Goal: Task Accomplishment & Management: Manage account settings

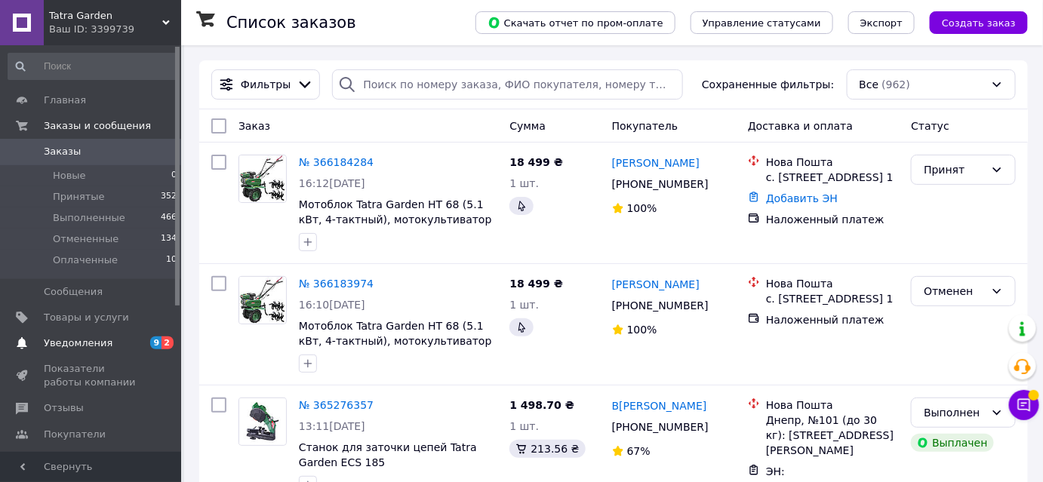
click at [114, 339] on span "Уведомления" at bounding box center [92, 344] width 96 height 14
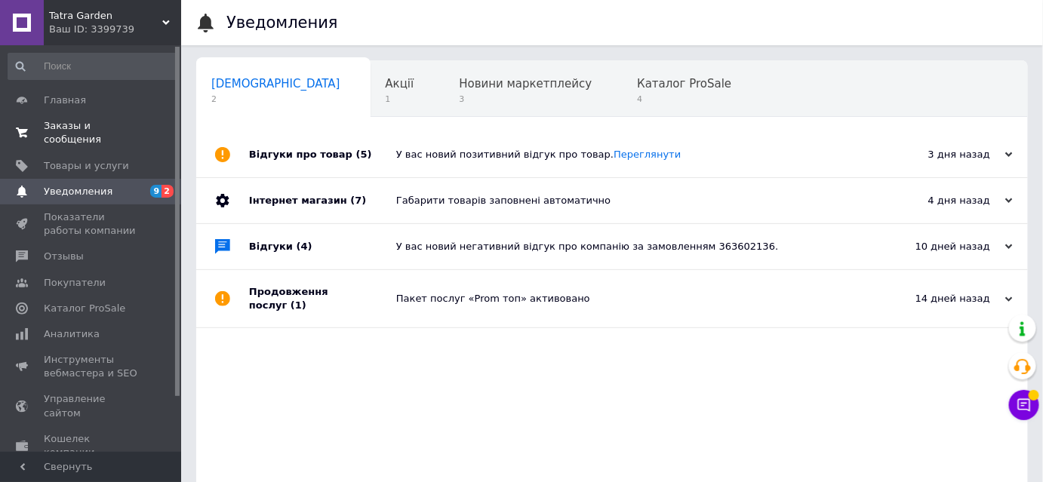
click at [116, 127] on span "Заказы и сообщения" at bounding box center [92, 132] width 96 height 27
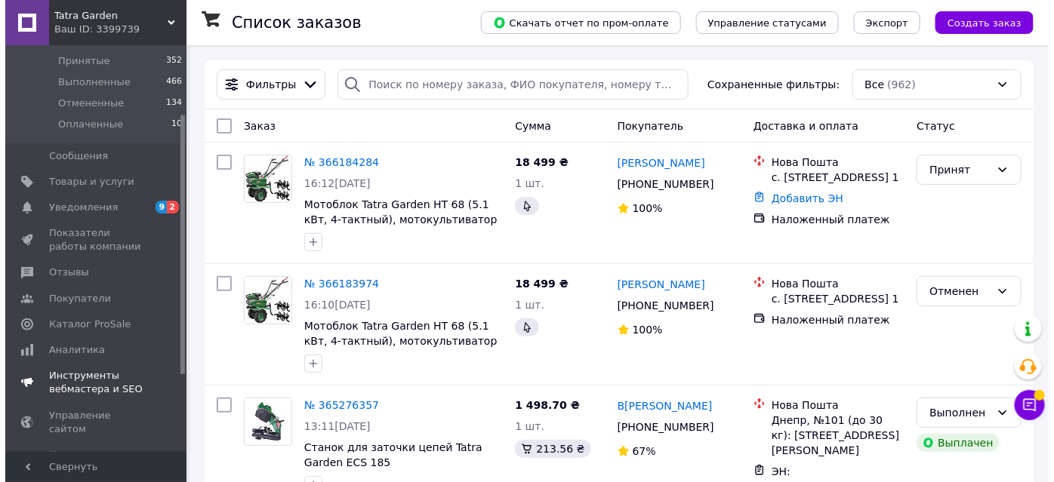
scroll to position [137, 0]
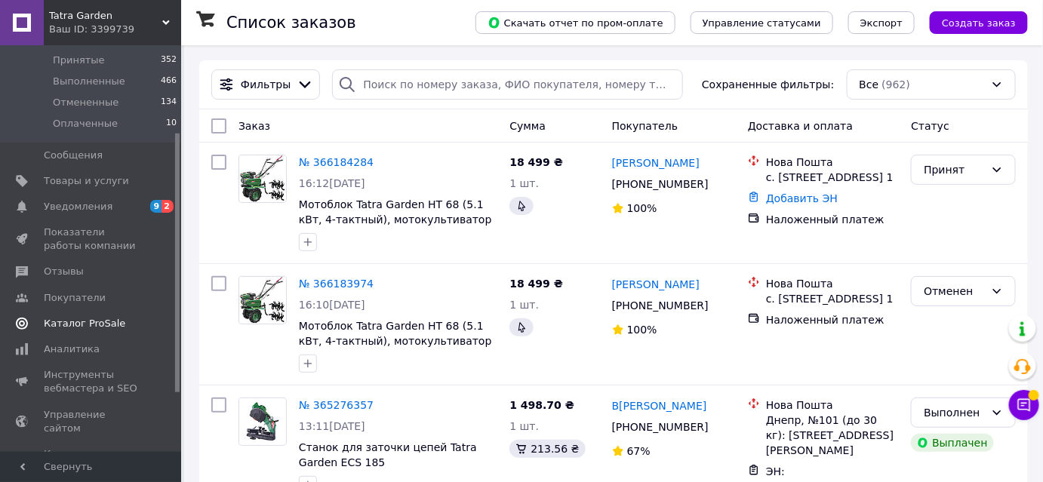
click at [90, 323] on span "Каталог ProSale" at bounding box center [85, 324] width 82 height 14
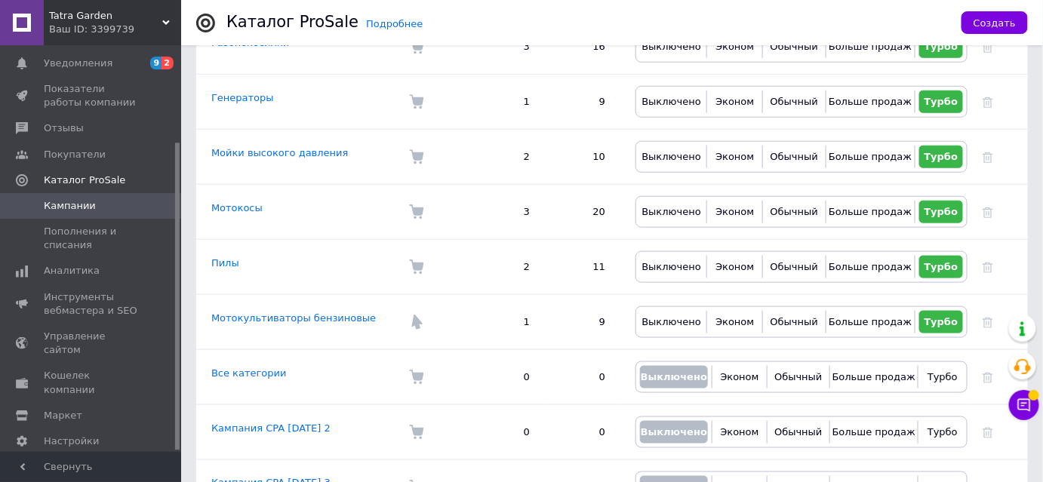
scroll to position [480, 0]
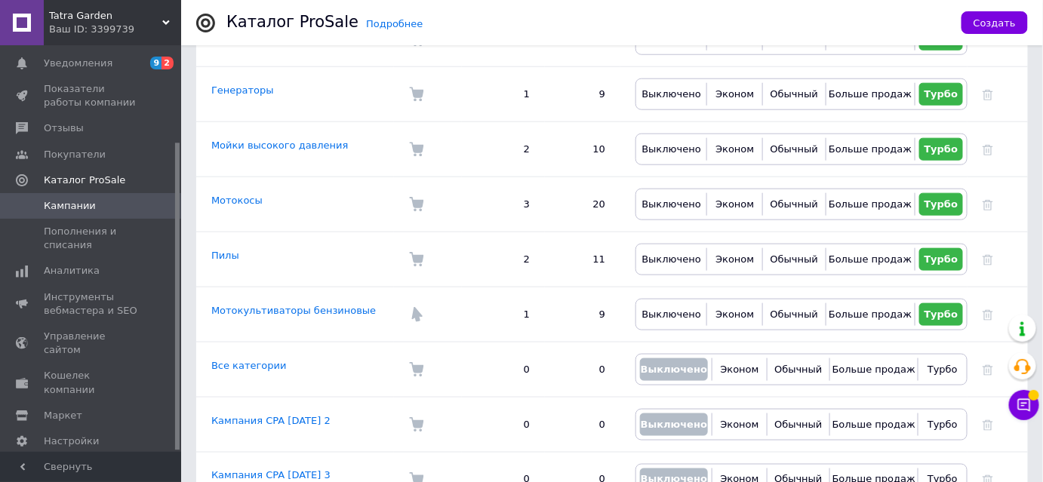
click at [88, 23] on div "Ваш ID: 3399739" at bounding box center [115, 30] width 132 height 14
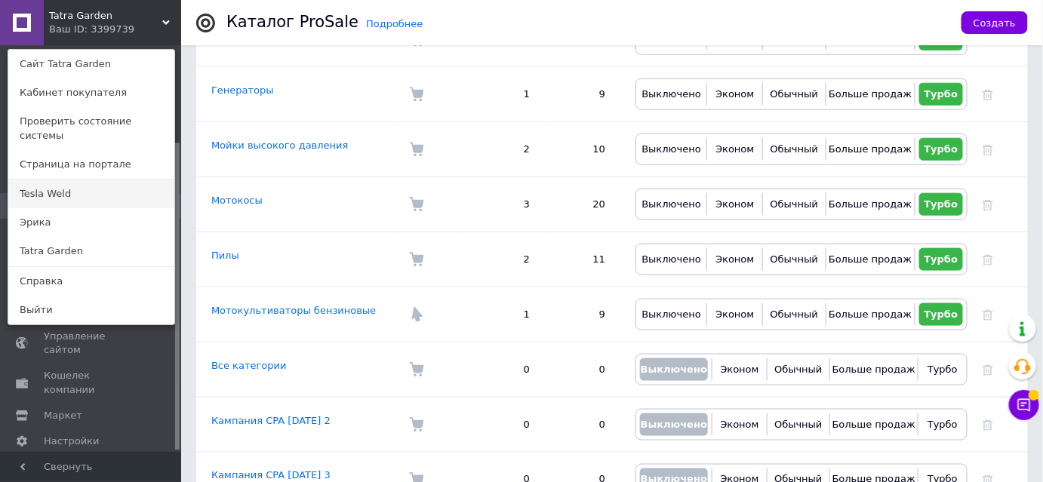
click at [72, 180] on link "Tesla Weld" at bounding box center [91, 194] width 166 height 29
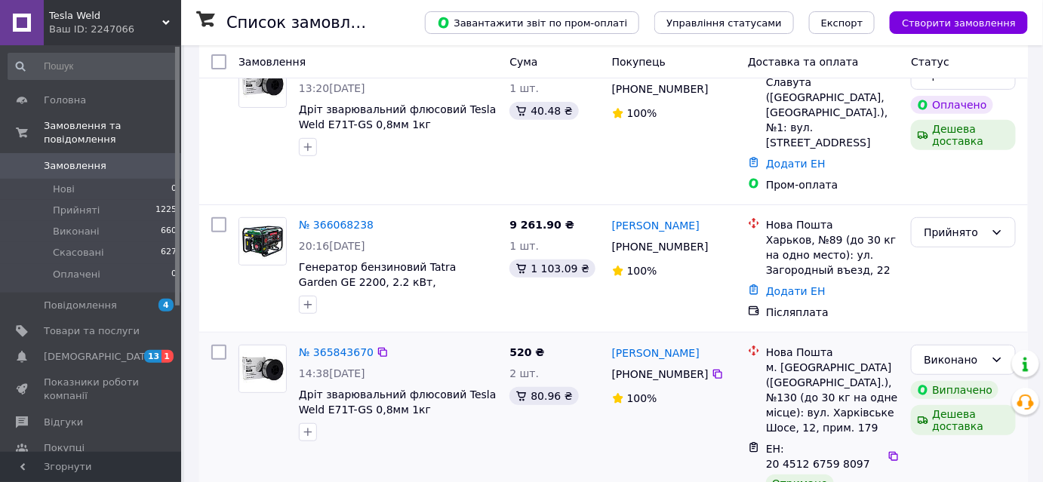
scroll to position [137, 0]
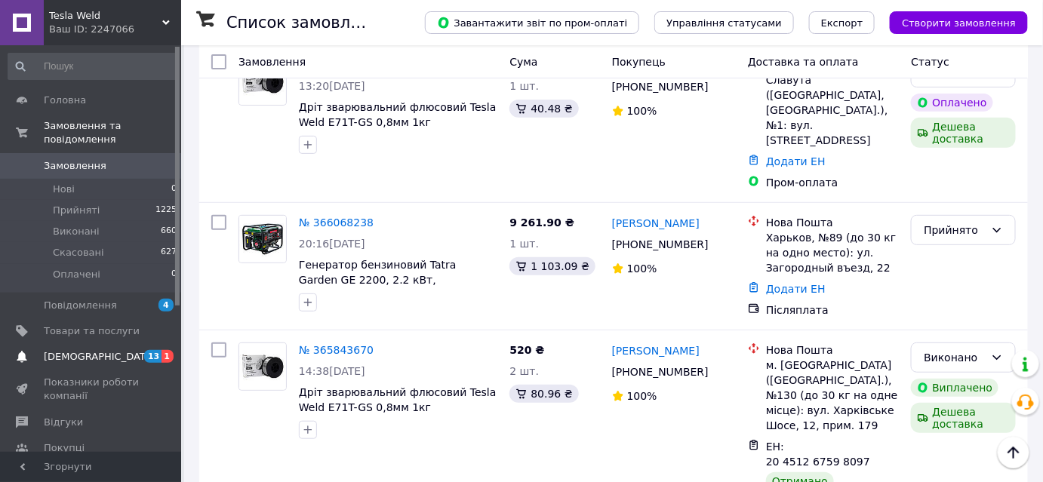
click at [56, 350] on span "[DEMOGRAPHIC_DATA]" at bounding box center [100, 357] width 112 height 14
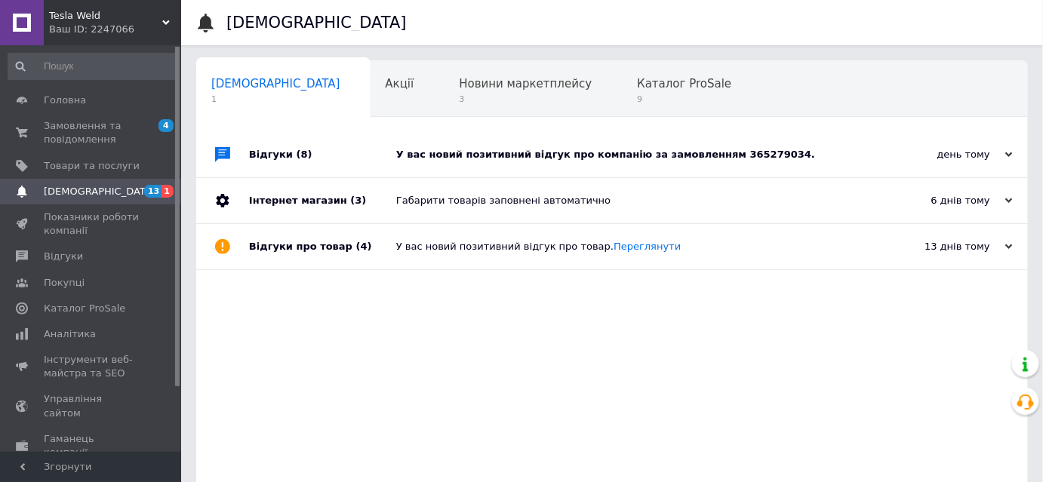
click at [598, 148] on div "У вас новий позитивний відгук про компанію за замовленням 365279034." at bounding box center [629, 155] width 466 height 14
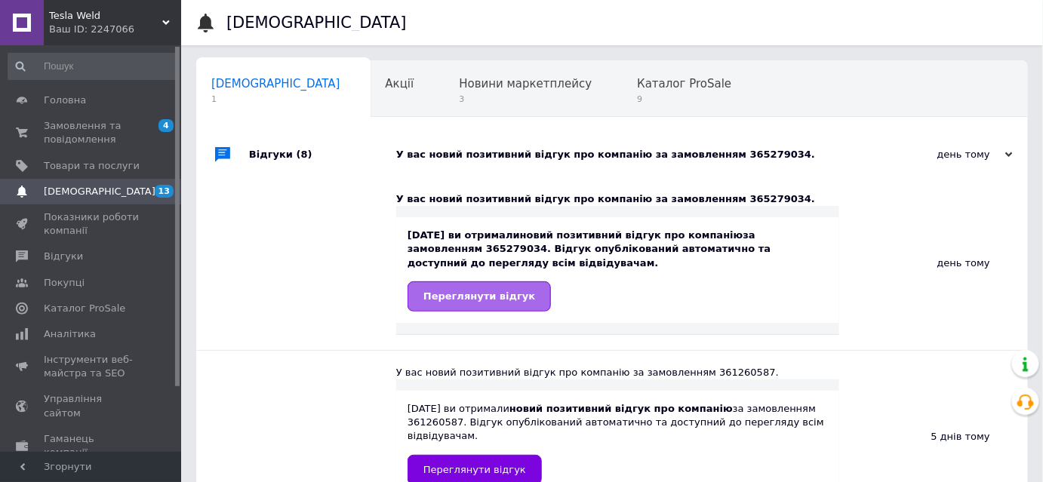
click at [496, 294] on span "Переглянути відгук" at bounding box center [479, 296] width 112 height 11
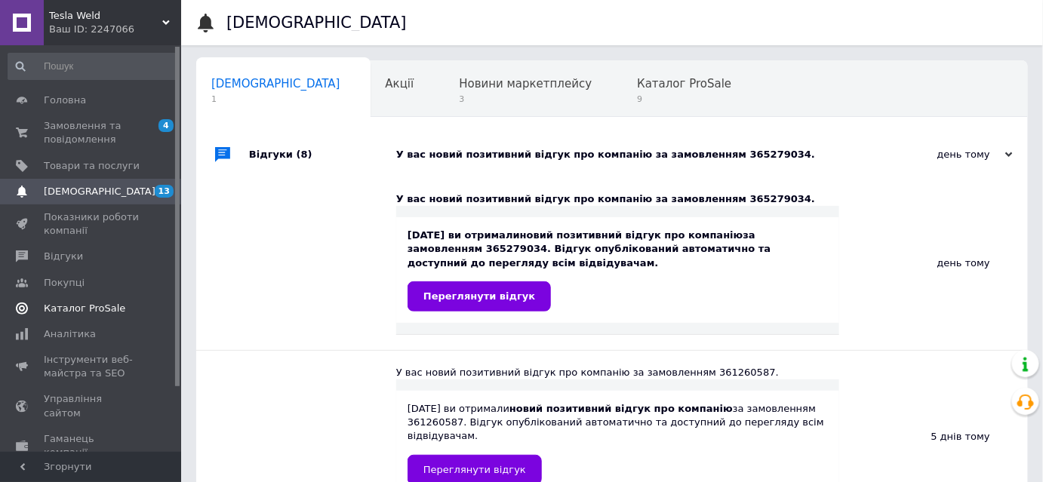
click at [79, 307] on span "Каталог ProSale" at bounding box center [85, 309] width 82 height 14
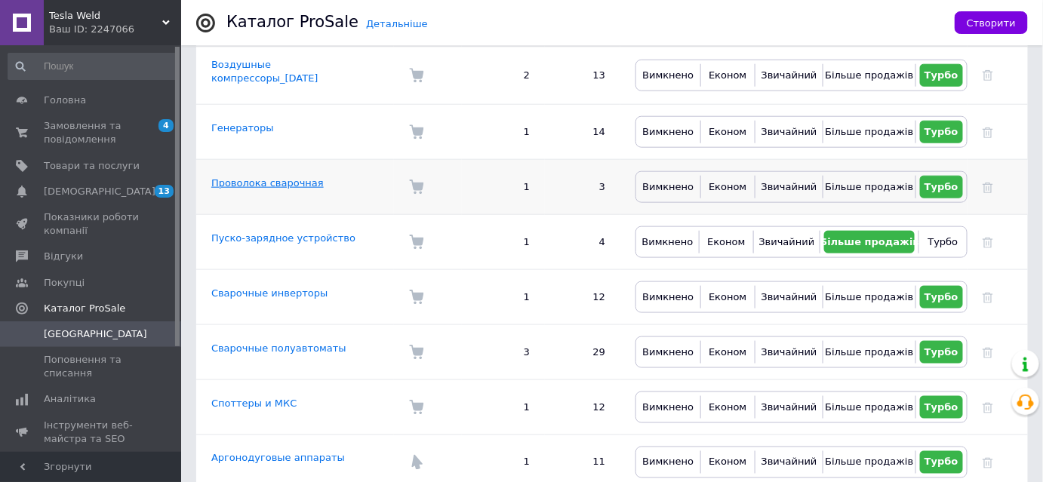
scroll to position [480, 0]
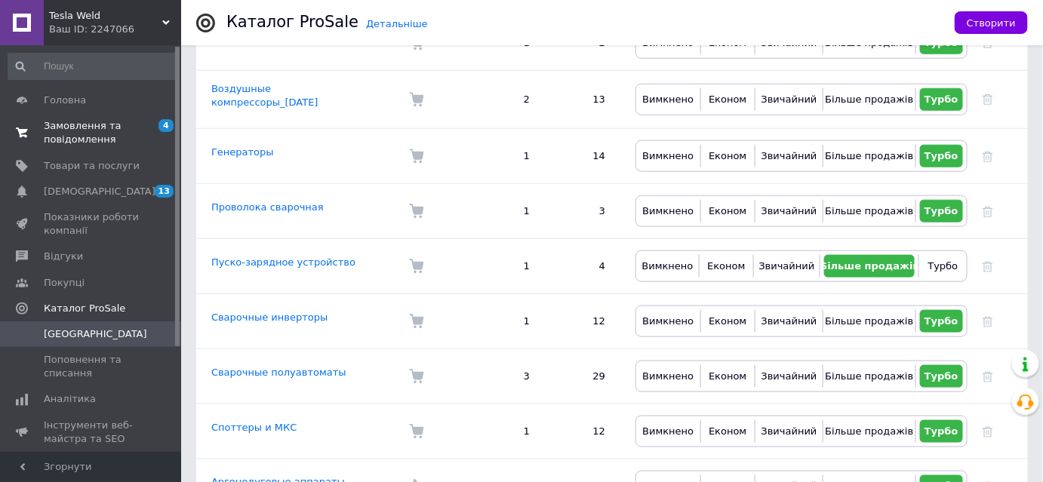
click at [115, 129] on span "Замовлення та повідомлення" at bounding box center [92, 132] width 96 height 27
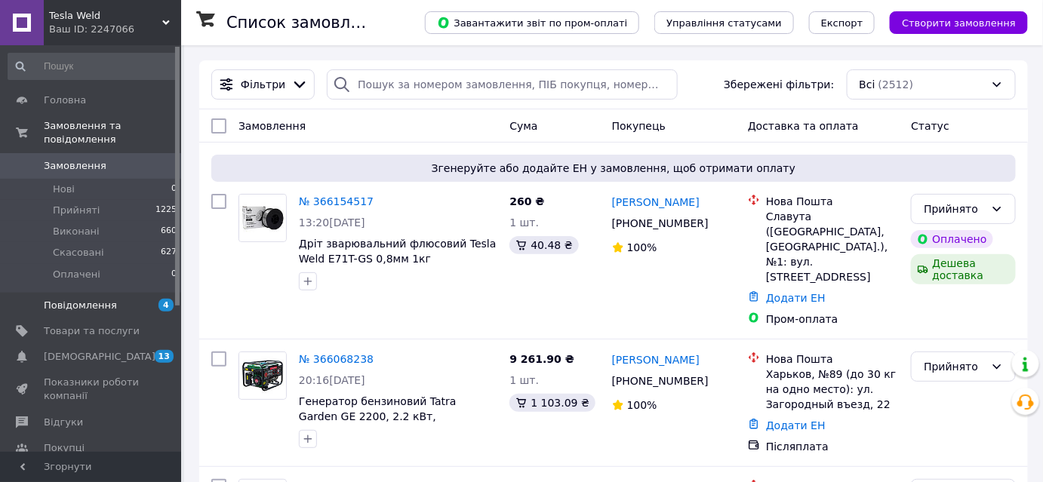
click at [145, 299] on span "4" at bounding box center [161, 306] width 42 height 14
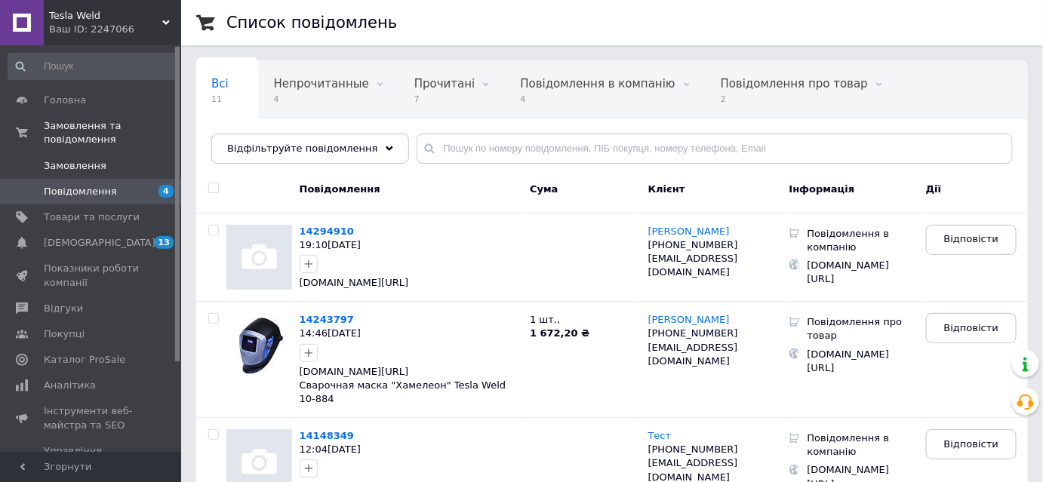
click at [92, 153] on link "Замовлення 0" at bounding box center [93, 166] width 186 height 26
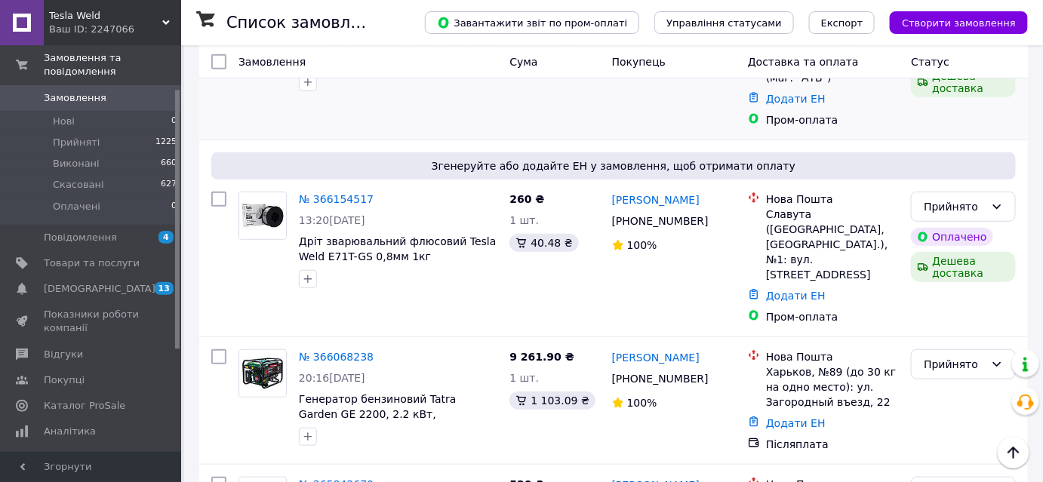
scroll to position [274, 0]
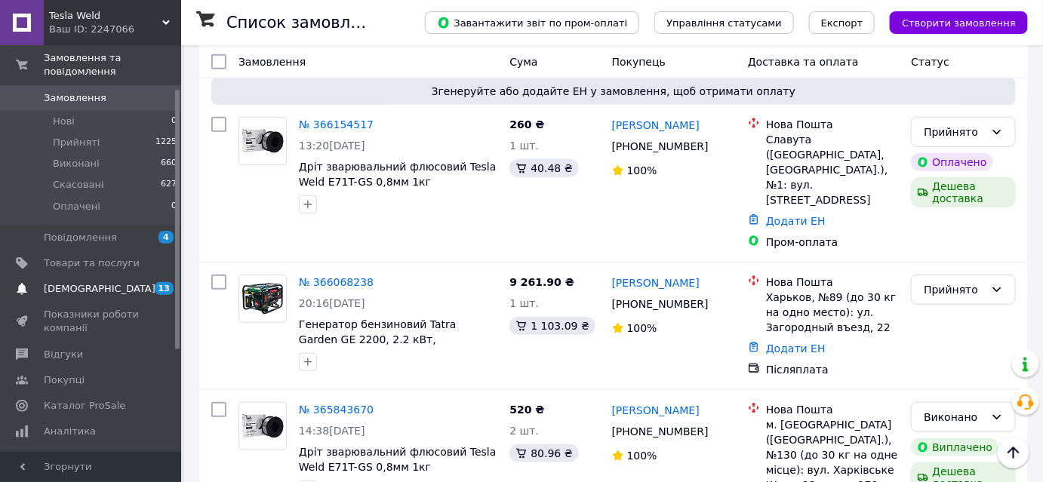
click at [94, 282] on span "[DEMOGRAPHIC_DATA]" at bounding box center [100, 289] width 112 height 14
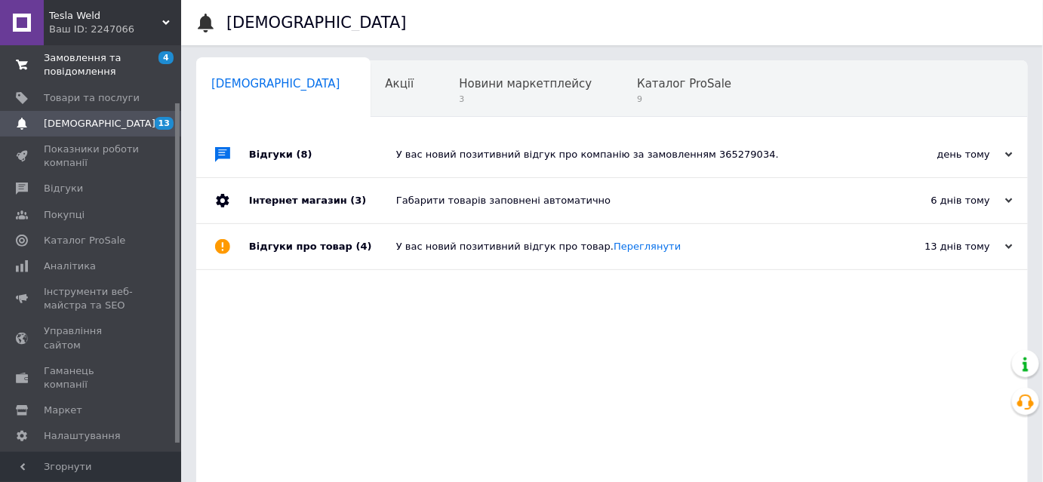
click at [102, 61] on span "Замовлення та повідомлення" at bounding box center [92, 64] width 96 height 27
